Goal: Transaction & Acquisition: Purchase product/service

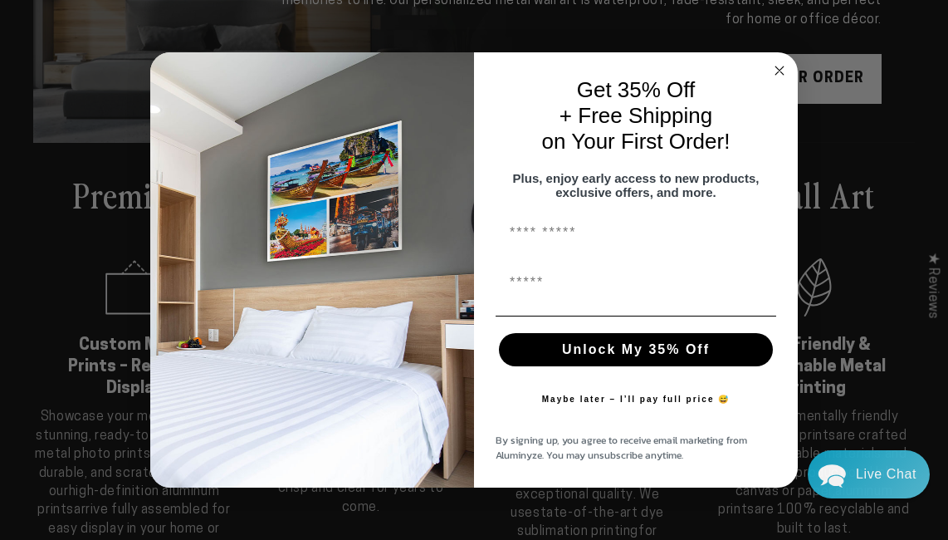
scroll to position [294, 0]
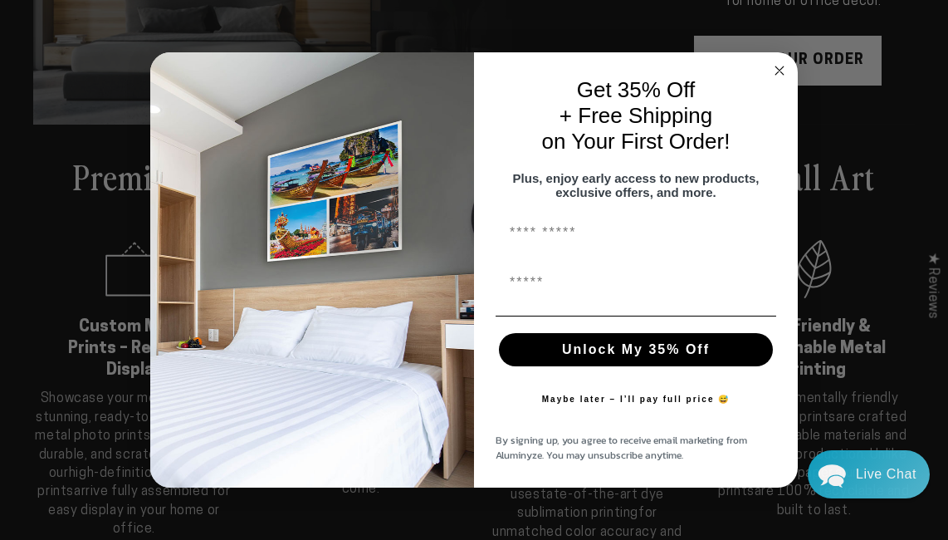
click at [776, 61] on circle "Close dialog" at bounding box center [780, 70] width 19 height 19
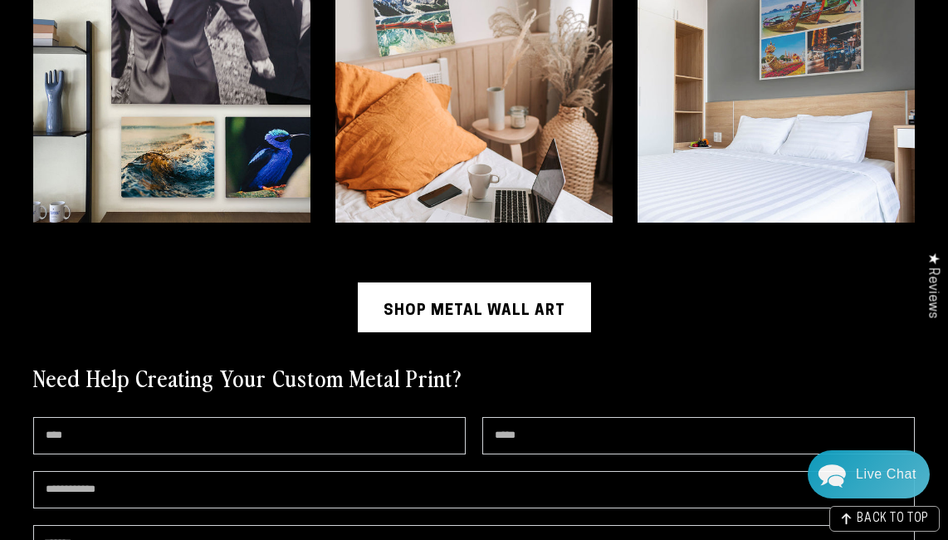
scroll to position [3694, 0]
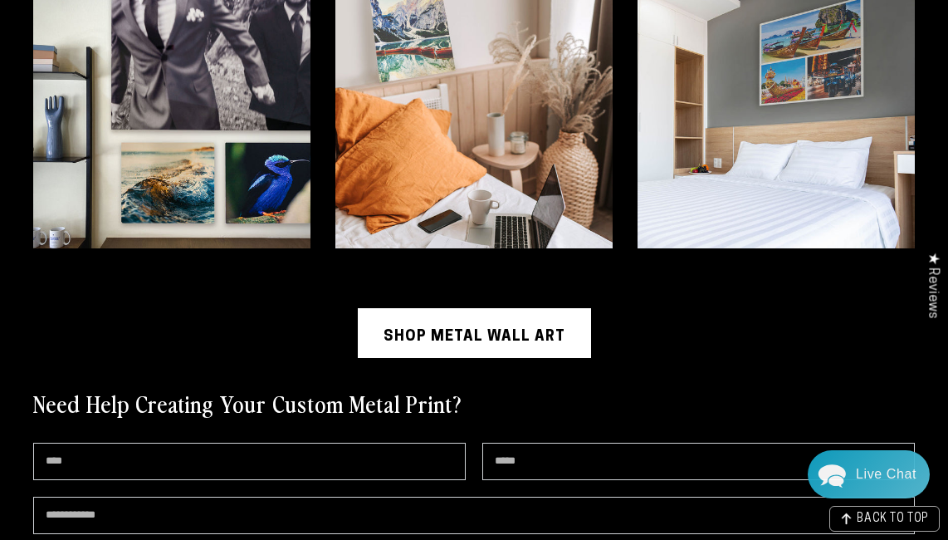
click at [526, 308] on link "Shop Metal Wall Art" at bounding box center [474, 333] width 233 height 50
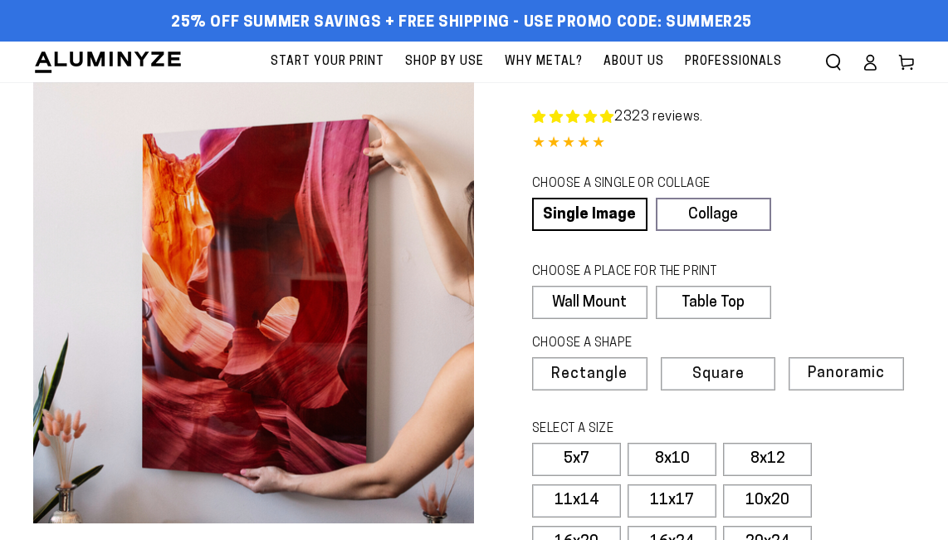
select select "**********"
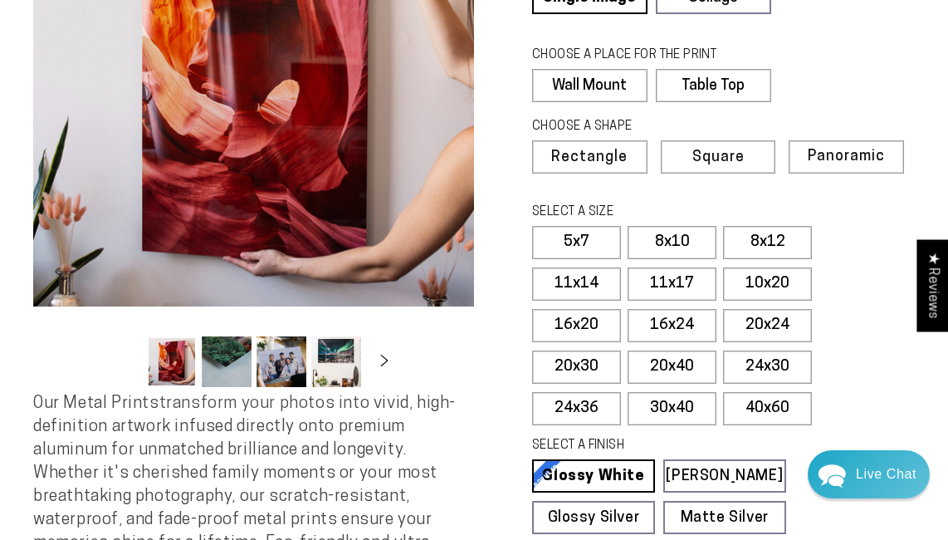
scroll to position [232, 0]
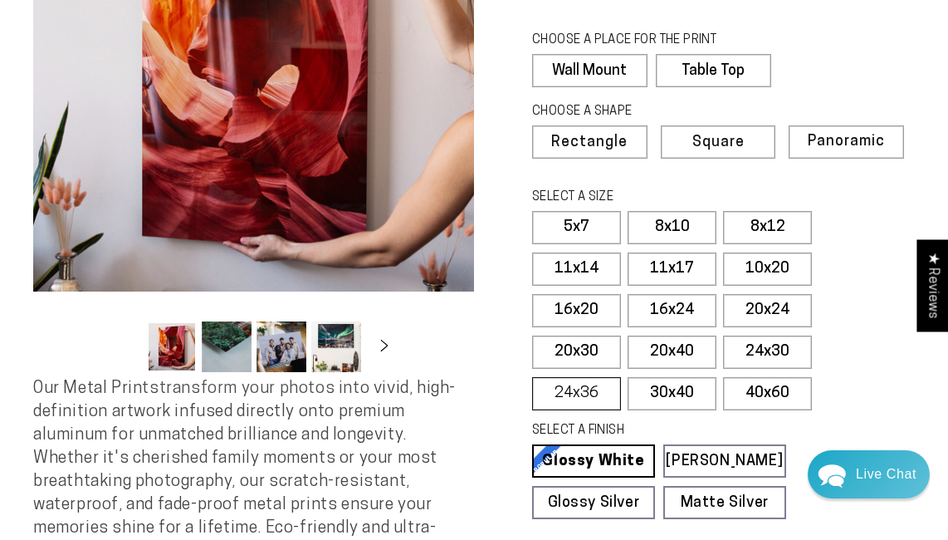
click at [581, 394] on label "24x36" at bounding box center [576, 393] width 89 height 33
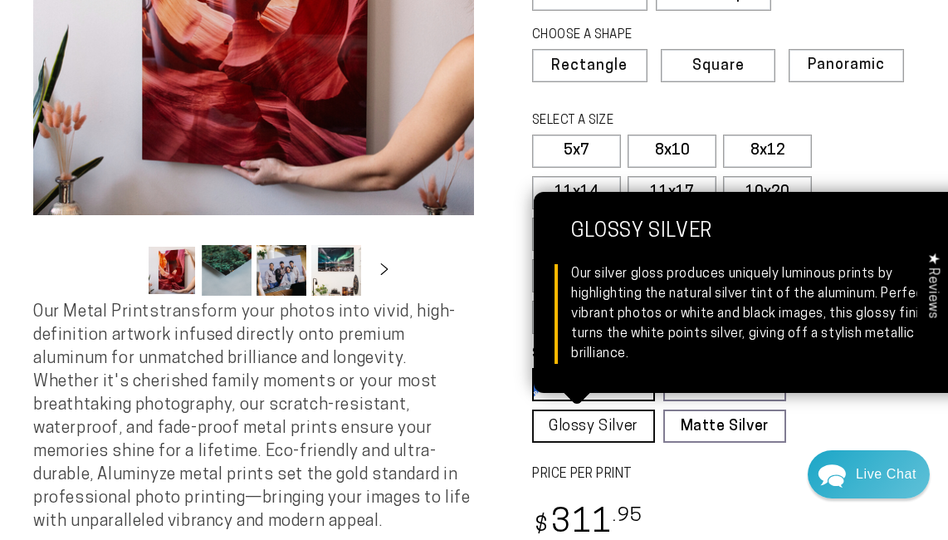
scroll to position [317, 0]
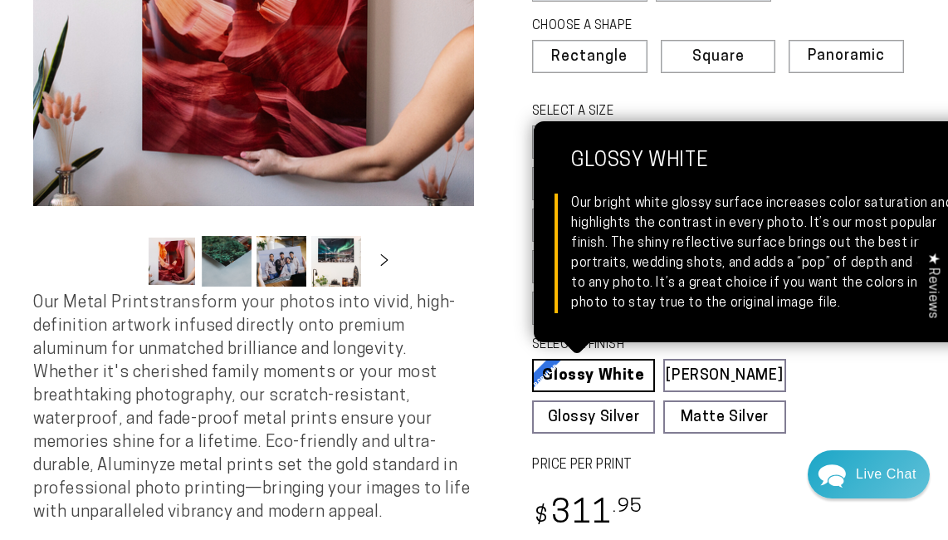
click at [587, 371] on link "Glossy White Glossy White Our bright white glossy surface increases color satur…" at bounding box center [593, 375] width 123 height 33
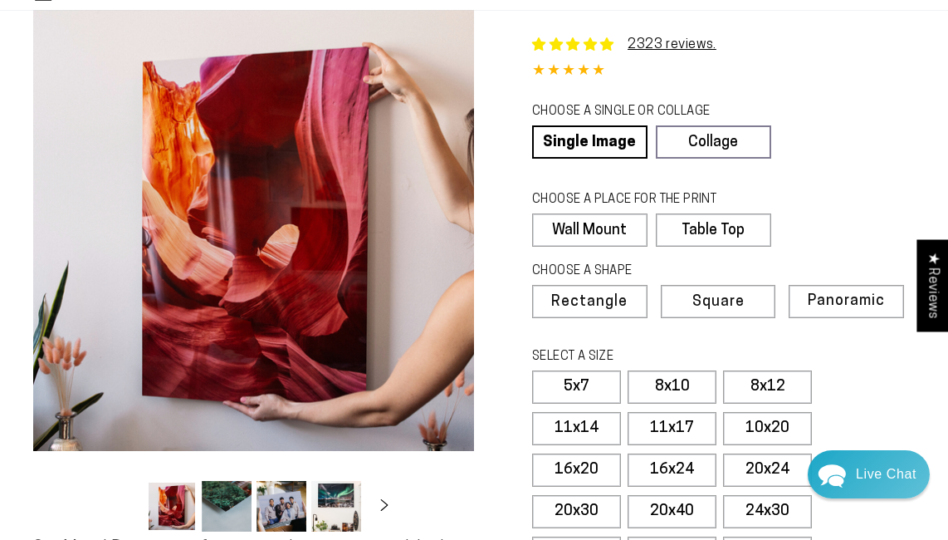
scroll to position [0, 0]
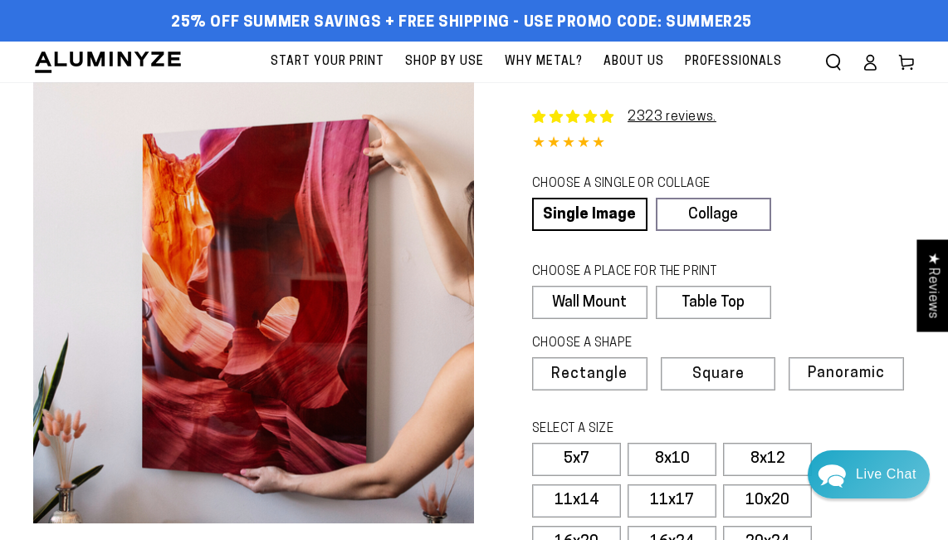
click at [326, 59] on span "Start Your Print" at bounding box center [328, 61] width 114 height 21
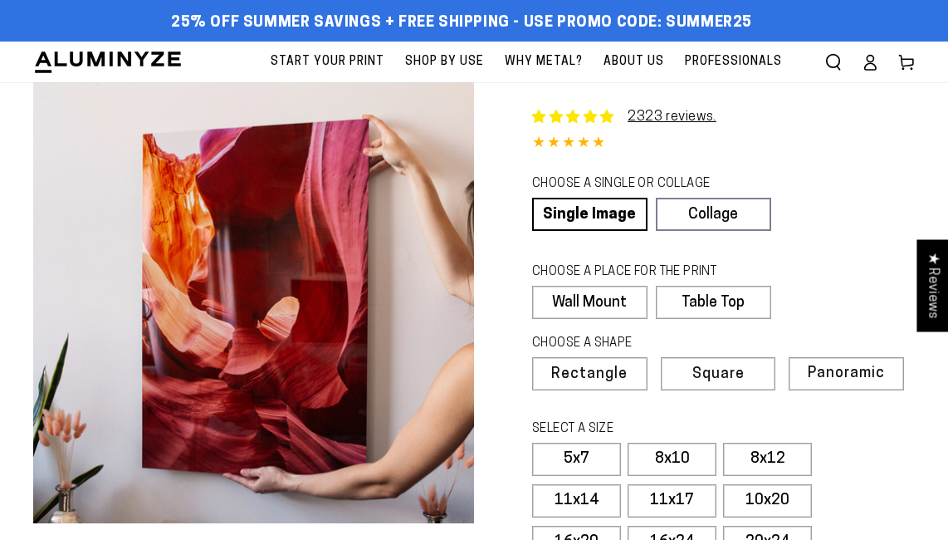
select select "**********"
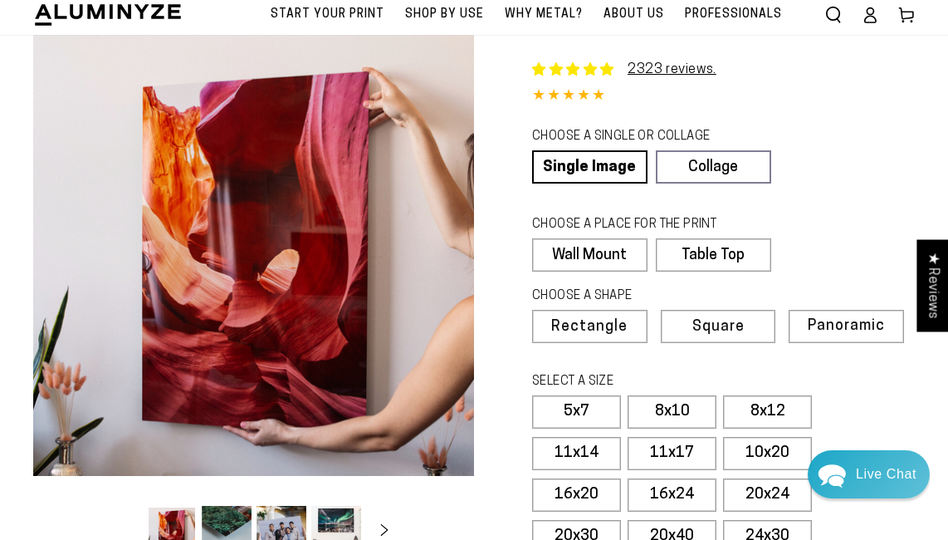
scroll to position [51, 0]
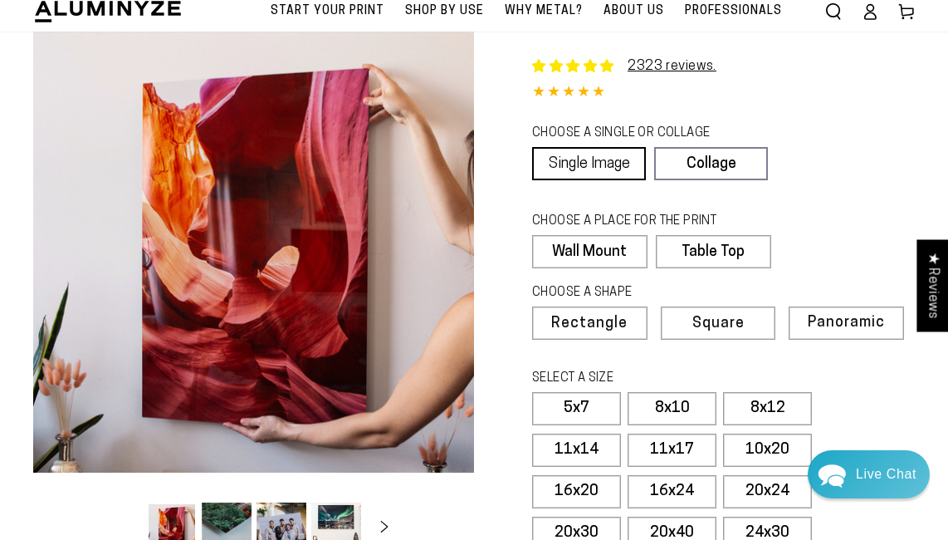
click at [603, 169] on link "Single Image" at bounding box center [589, 163] width 114 height 33
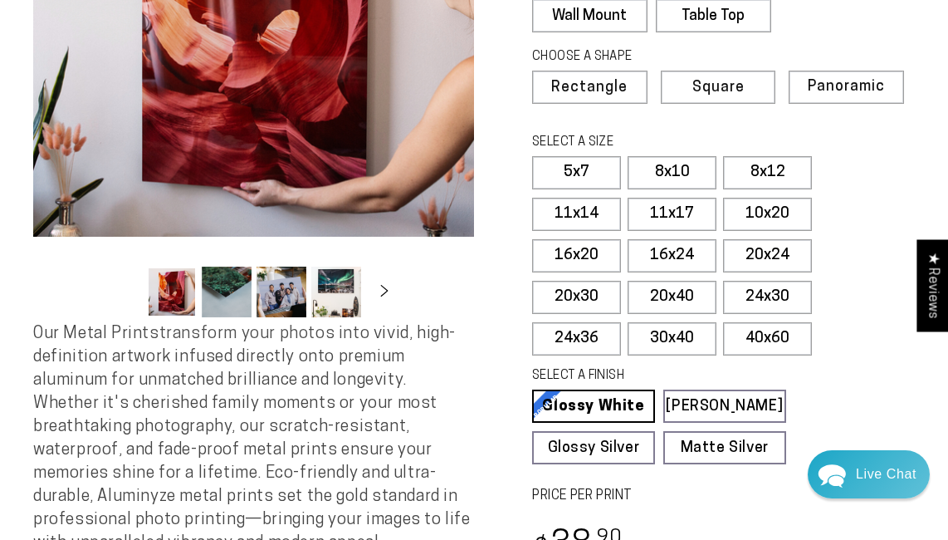
scroll to position [382, 0]
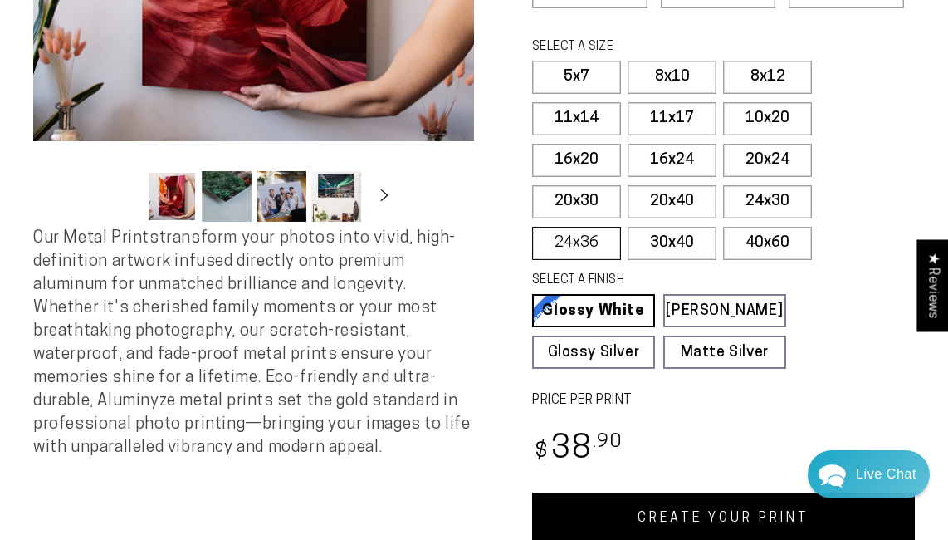
click at [579, 238] on label "24x36" at bounding box center [576, 243] width 89 height 33
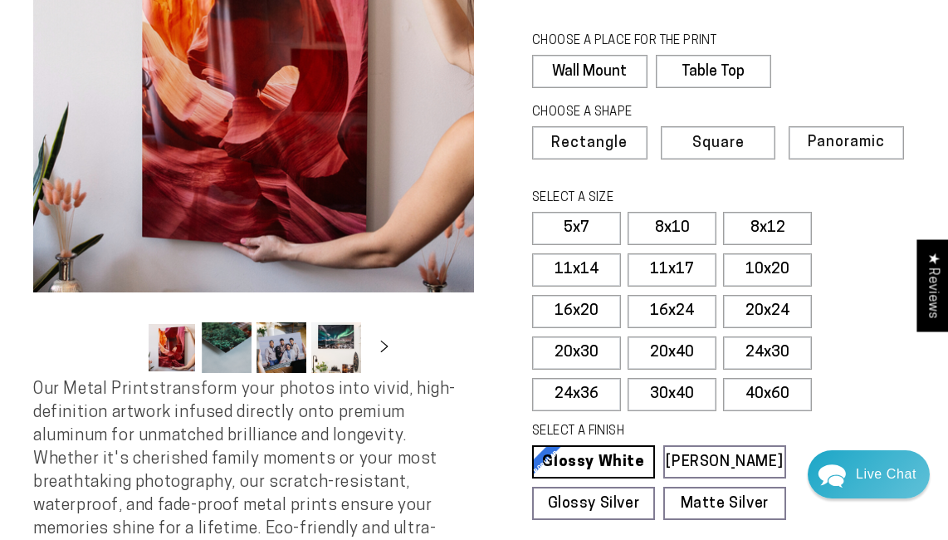
scroll to position [68, 0]
